Goal: Task Accomplishment & Management: Complete application form

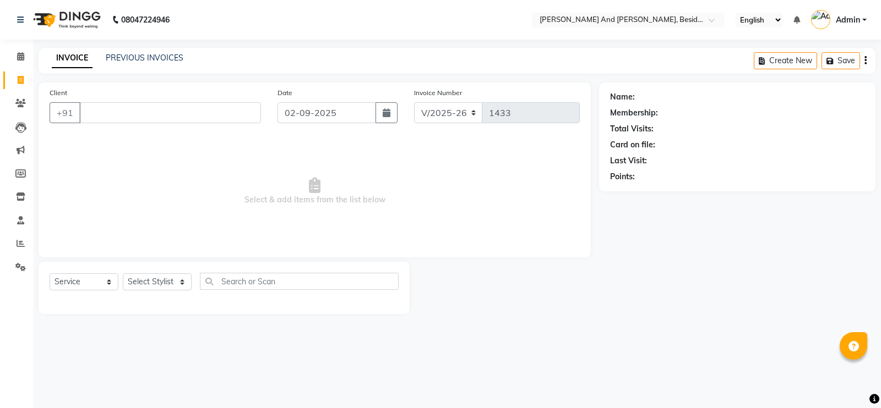
select select "4907"
select select "service"
click at [188, 276] on select "Select Stylist [PERSON_NAME] [PERSON_NAME] Sanib [PERSON_NAME] [PERSON_NAME] [P…" at bounding box center [157, 282] width 69 height 17
select select "40717"
click at [123, 274] on select "Select Stylist [PERSON_NAME] [PERSON_NAME] Sanib [PERSON_NAME] [PERSON_NAME] [P…" at bounding box center [157, 282] width 69 height 17
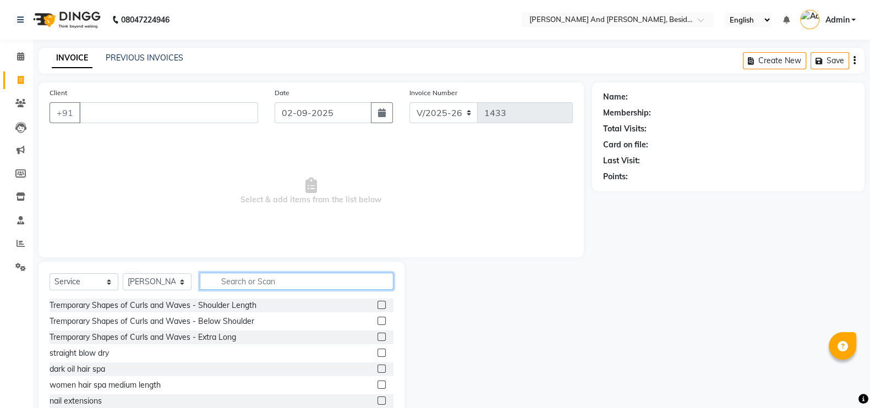
click at [226, 275] on input "text" at bounding box center [297, 281] width 194 height 17
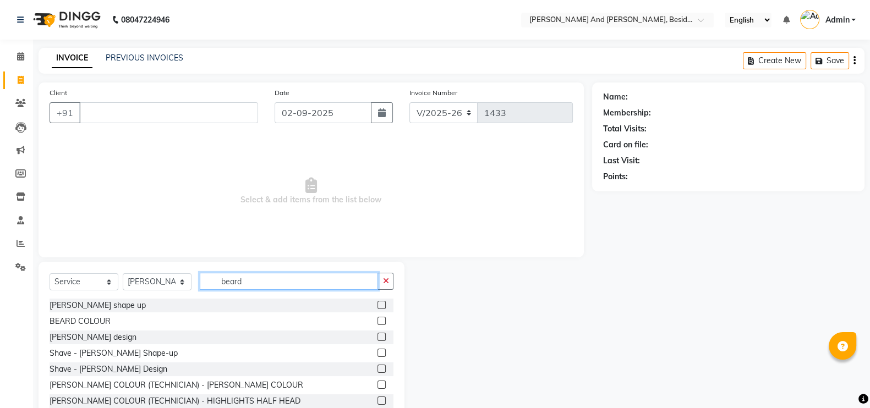
type input "beard"
click at [378, 337] on label at bounding box center [382, 337] width 8 height 8
click at [378, 337] on input "checkbox" at bounding box center [381, 337] width 7 height 7
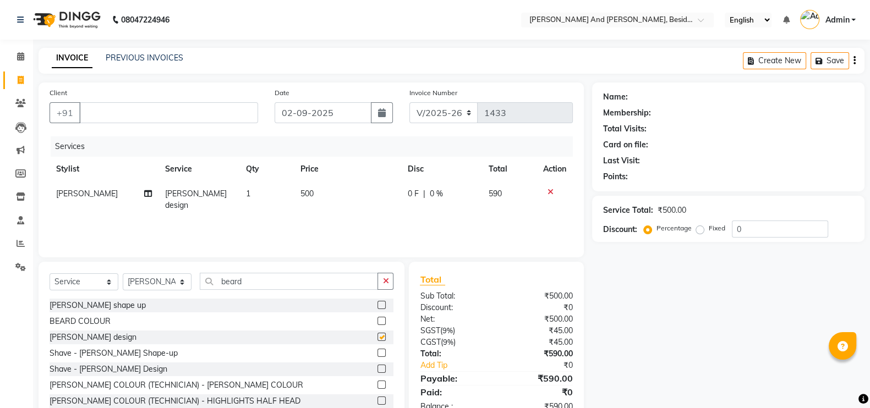
checkbox input "false"
click at [151, 112] on input "Client" at bounding box center [168, 112] width 179 height 21
click at [451, 202] on td "0 F | 0 %" at bounding box center [441, 200] width 81 height 36
select select "40717"
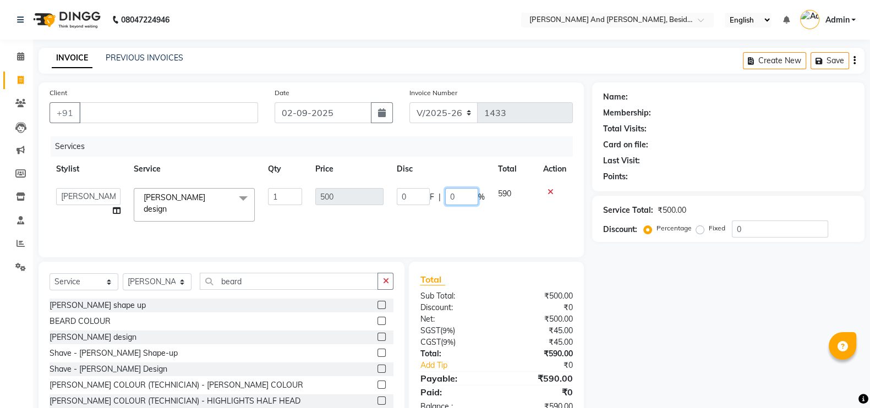
click at [462, 201] on input "0" at bounding box center [461, 196] width 33 height 17
type input "15"
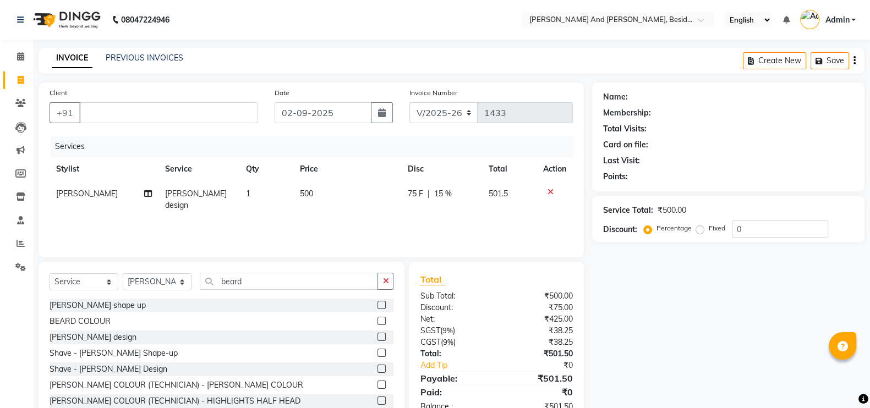
click at [636, 288] on div "Name: Membership: Total Visits: Card on file: Last Visit: Points: Service Total…" at bounding box center [732, 254] width 281 height 342
click at [160, 106] on input "Client" at bounding box center [168, 112] width 179 height 21
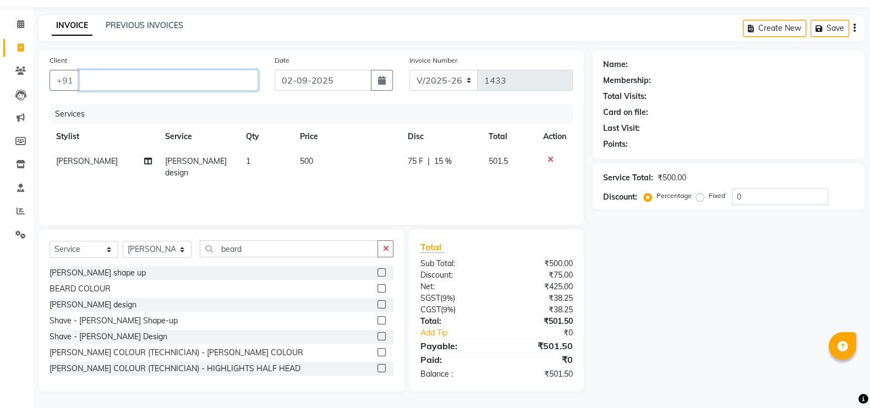
click at [133, 80] on input "Client" at bounding box center [168, 80] width 179 height 21
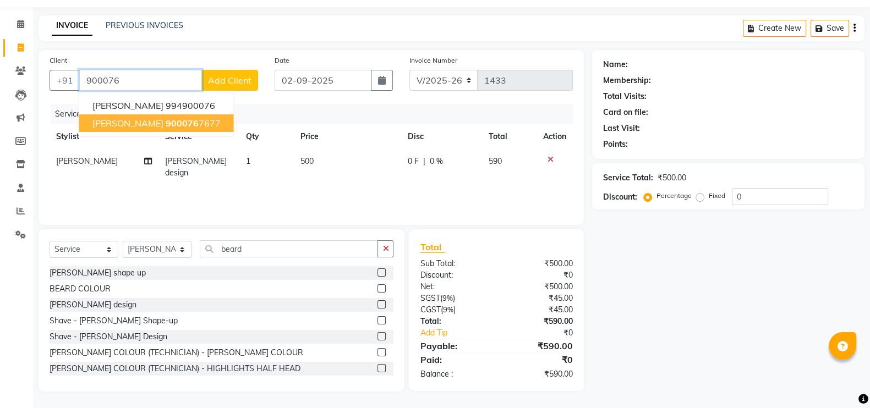
click at [128, 130] on button "[PERSON_NAME] 900076 7677" at bounding box center [156, 123] width 155 height 18
type input "9000767677"
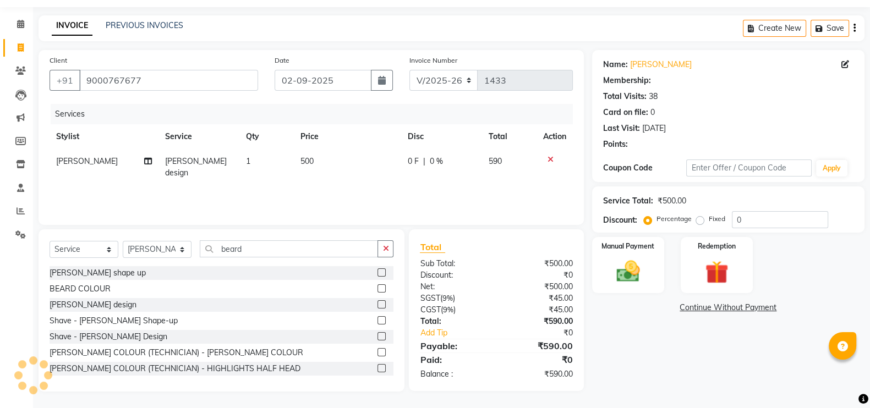
type input "30"
select select "1: Object"
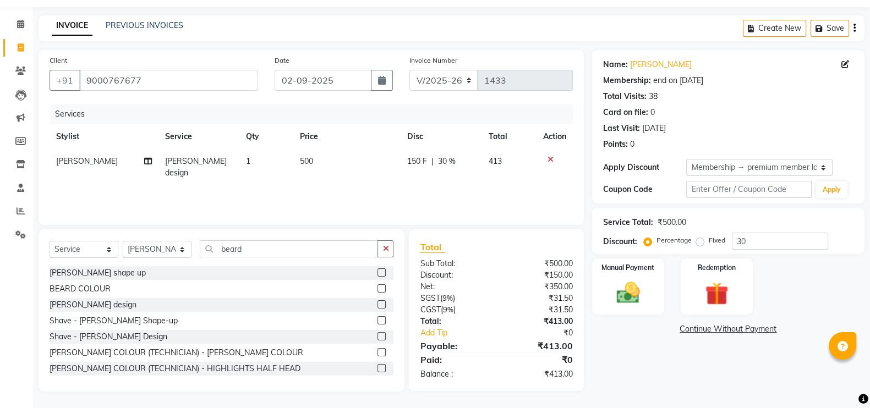
click at [450, 177] on div "Services Stylist Service Qty Price Disc Total Action [PERSON_NAME] design 1 500…" at bounding box center [311, 159] width 523 height 110
click at [450, 169] on td "150 F | 30 %" at bounding box center [441, 167] width 81 height 36
select select "40717"
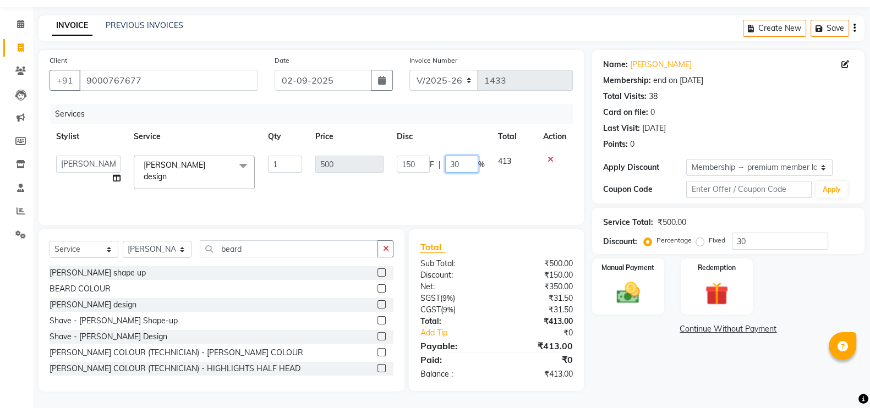
click at [468, 162] on input "30" at bounding box center [461, 164] width 33 height 17
type input "3"
type input "15"
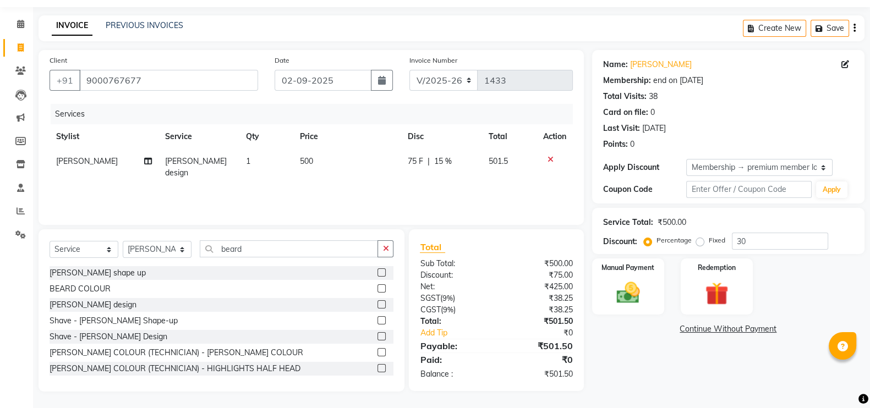
click at [470, 188] on div "Services Stylist Service Qty Price Disc Total Action [PERSON_NAME] design 1 500…" at bounding box center [311, 159] width 523 height 110
click at [658, 351] on div "Name: [PERSON_NAME] Membership: end on [DATE] Total Visits: 38 Card on file: 0 …" at bounding box center [732, 221] width 281 height 342
click at [625, 276] on div "Manual Payment" at bounding box center [628, 287] width 75 height 58
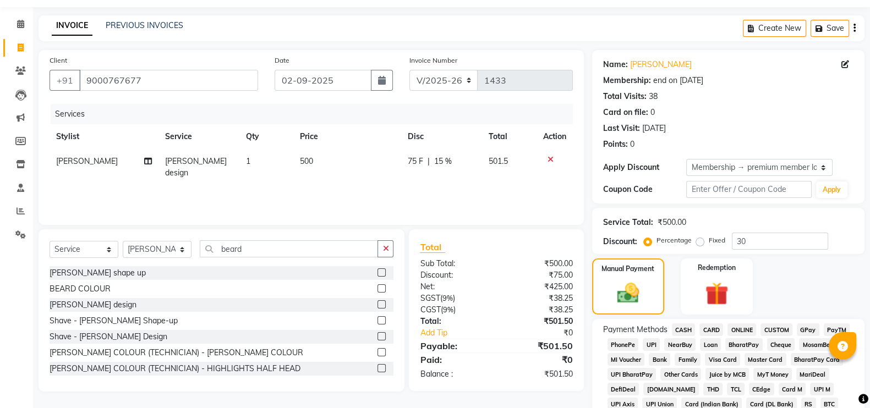
click at [799, 327] on span "GPay" at bounding box center [808, 330] width 23 height 13
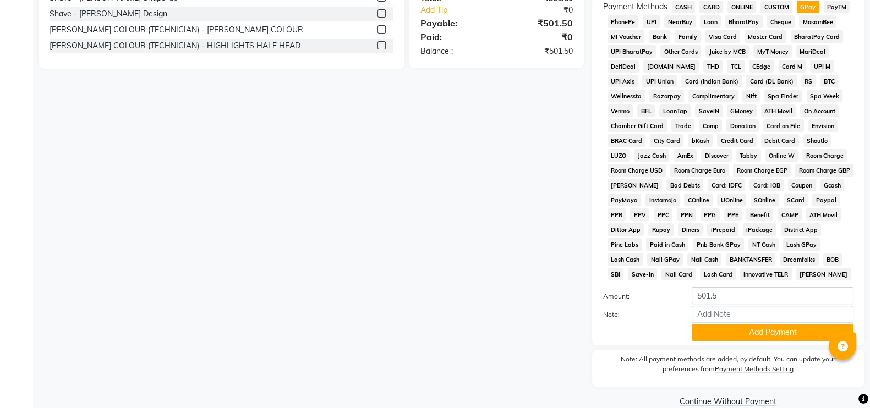
scroll to position [377, 0]
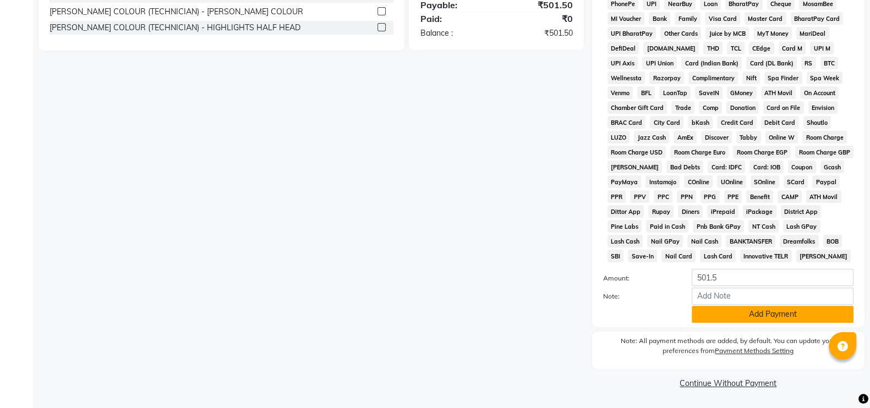
click at [737, 315] on button "Add Payment" at bounding box center [773, 314] width 162 height 17
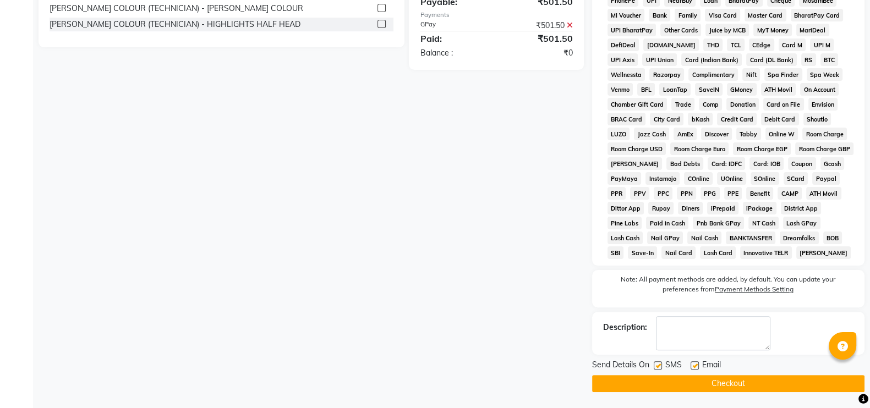
click at [727, 384] on button "Checkout" at bounding box center [728, 383] width 272 height 17
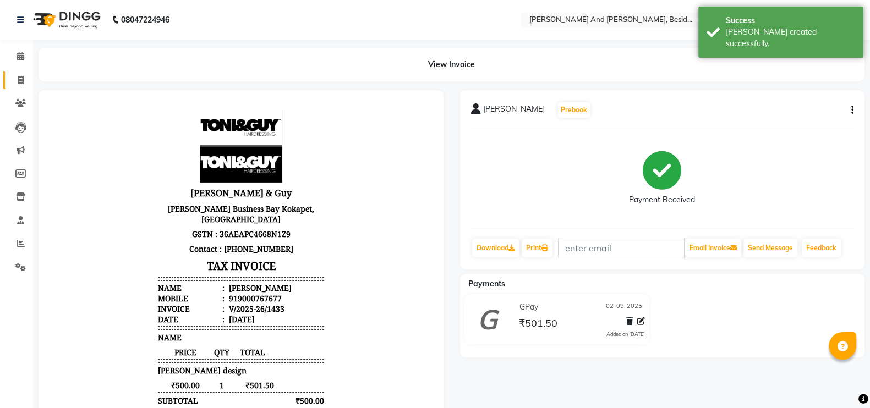
click at [22, 80] on icon at bounding box center [21, 80] width 6 height 8
select select "4907"
select select "service"
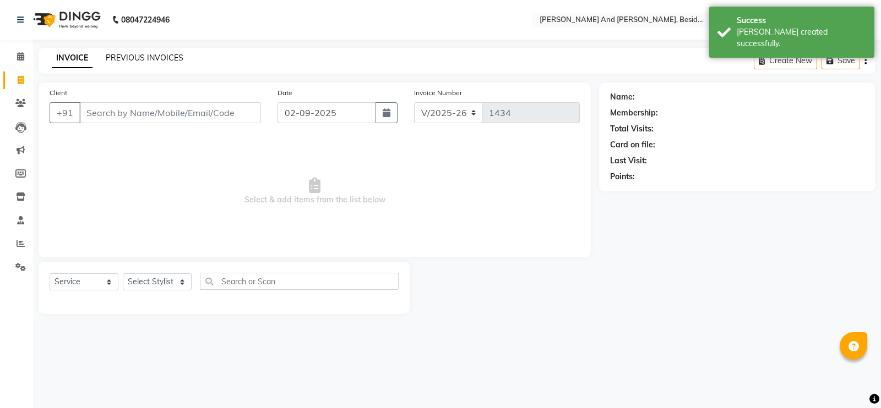
click at [144, 58] on link "PREVIOUS INVOICES" at bounding box center [145, 58] width 78 height 10
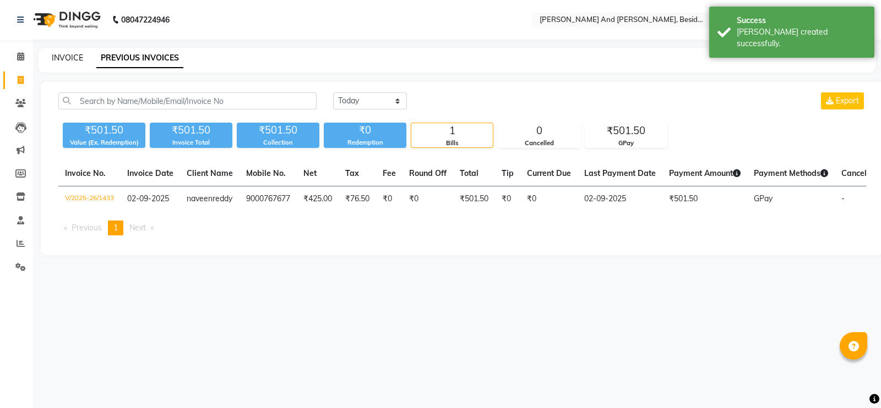
click at [54, 61] on link "INVOICE" at bounding box center [67, 58] width 31 height 10
select select "4907"
select select "service"
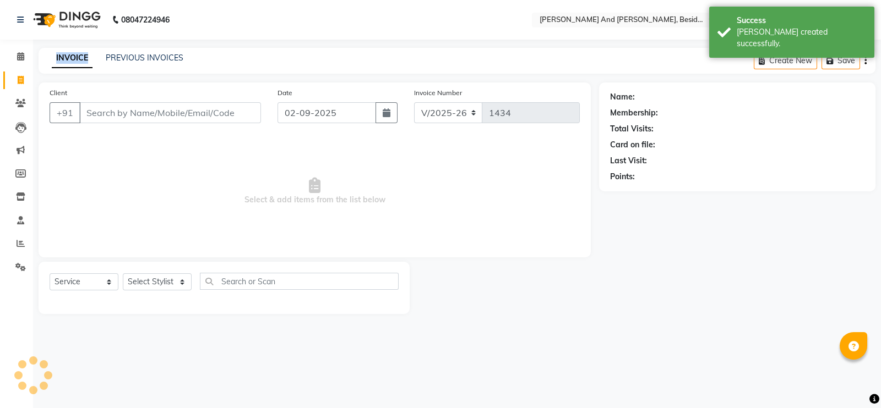
click at [54, 61] on link "INVOICE" at bounding box center [72, 58] width 41 height 20
